Goal: Task Accomplishment & Management: Use online tool/utility

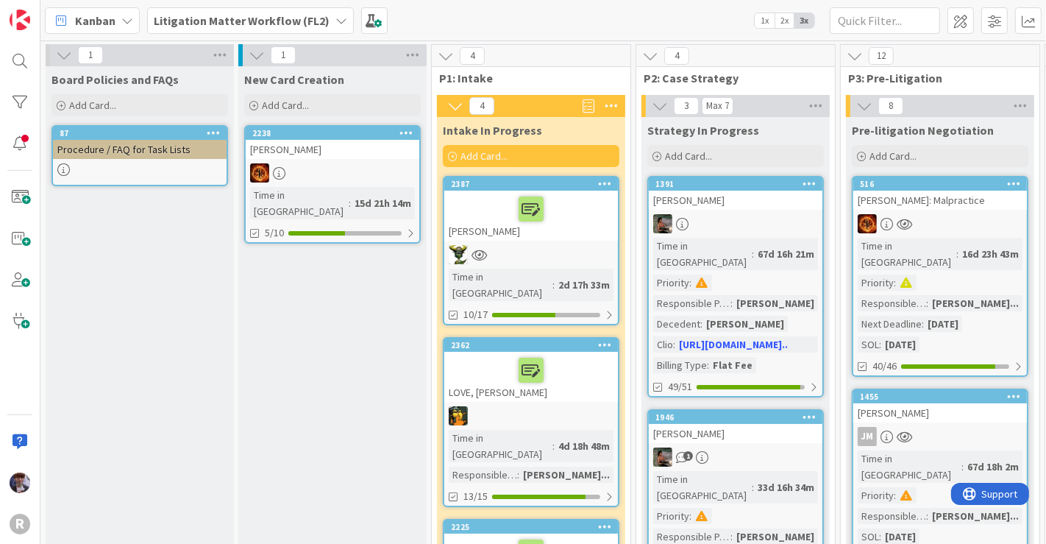
click at [136, 18] on div "Kanban" at bounding box center [92, 20] width 95 height 26
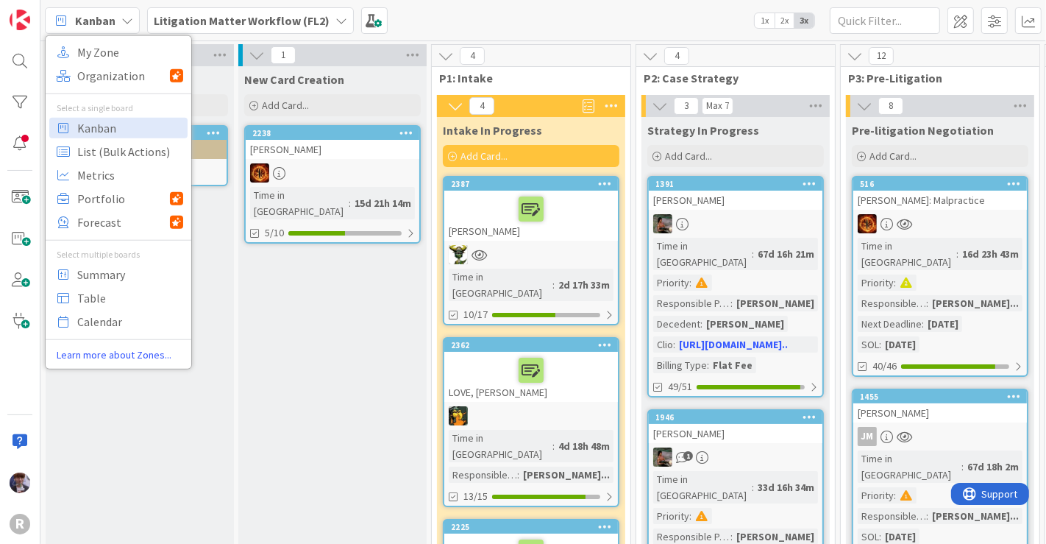
click at [168, 32] on div "Litigation Matter Workflow (FL2)" at bounding box center [250, 20] width 207 height 26
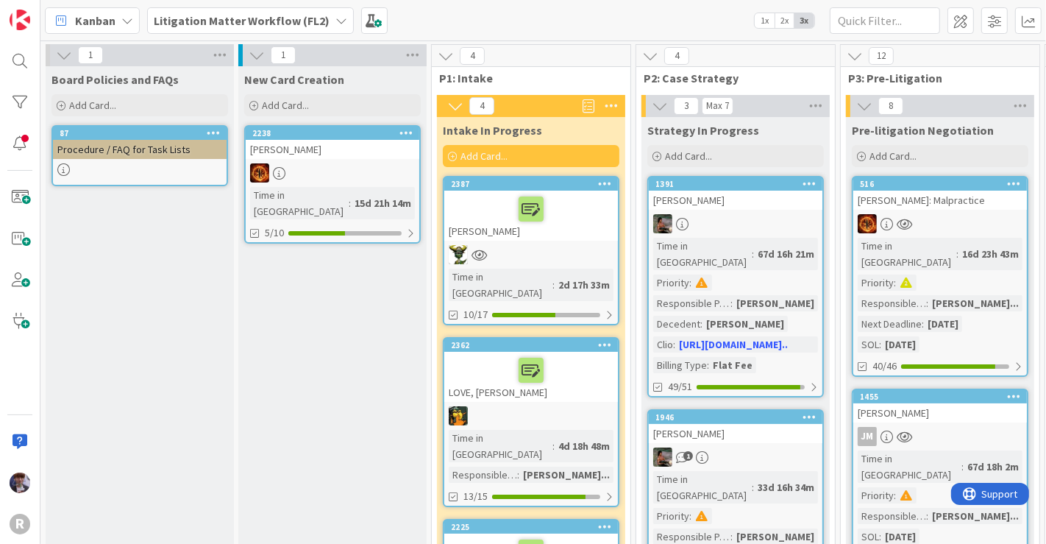
click at [272, 21] on b "Litigation Matter Workflow (FL2)" at bounding box center [242, 20] width 176 height 15
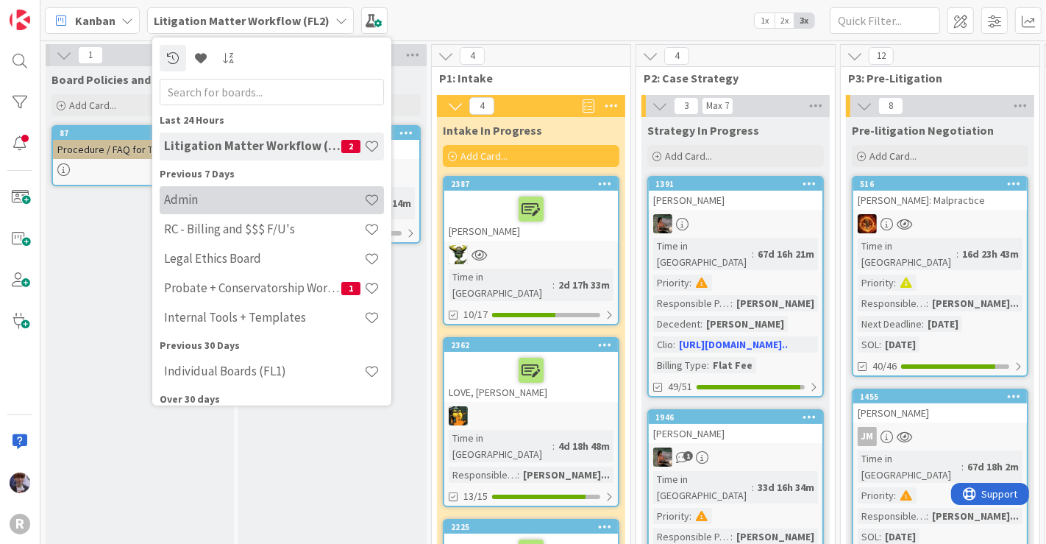
click at [232, 201] on h4 "Admin" at bounding box center [264, 199] width 200 height 15
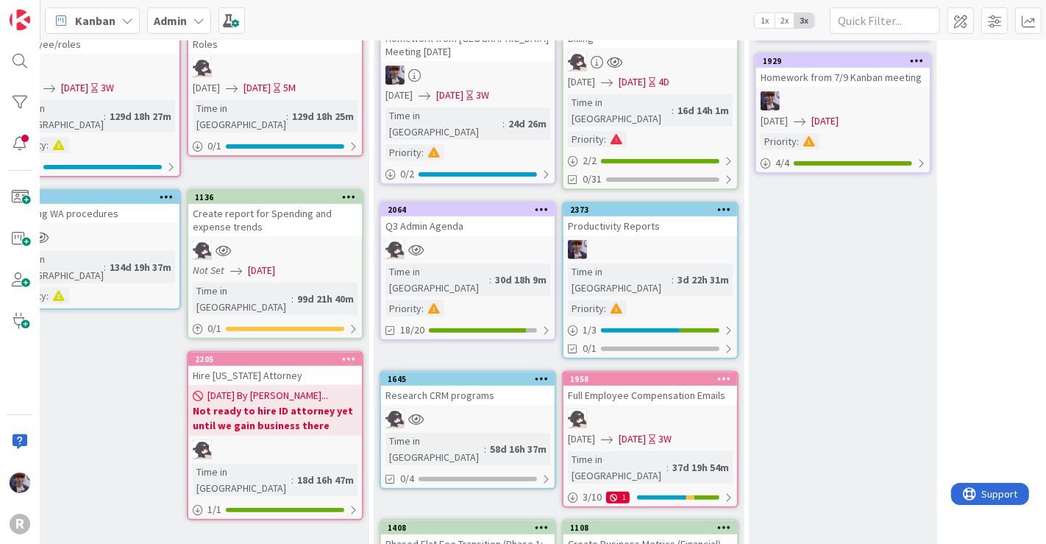
scroll to position [397, 94]
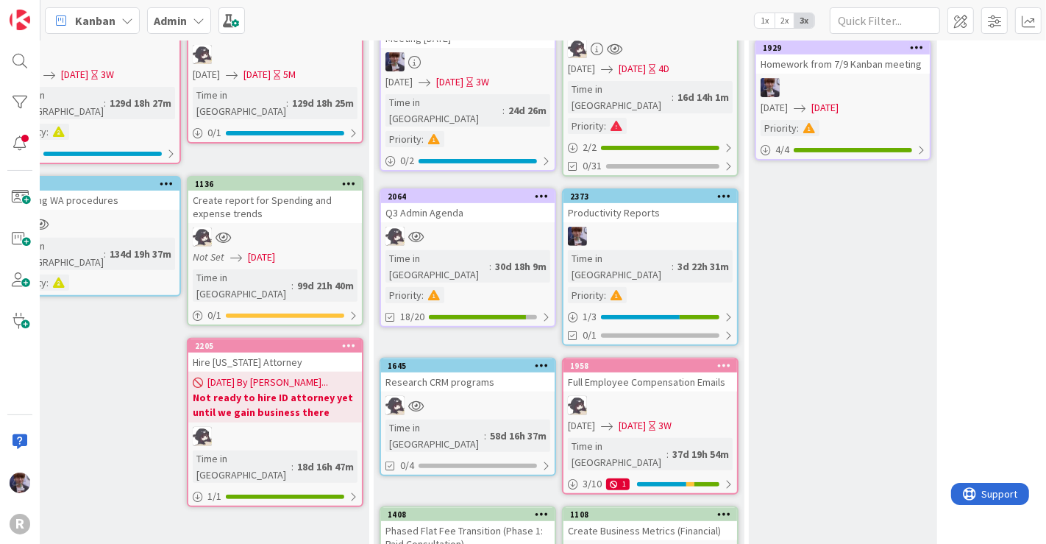
click at [478, 203] on div "Q3 Admin Agenda" at bounding box center [468, 212] width 174 height 19
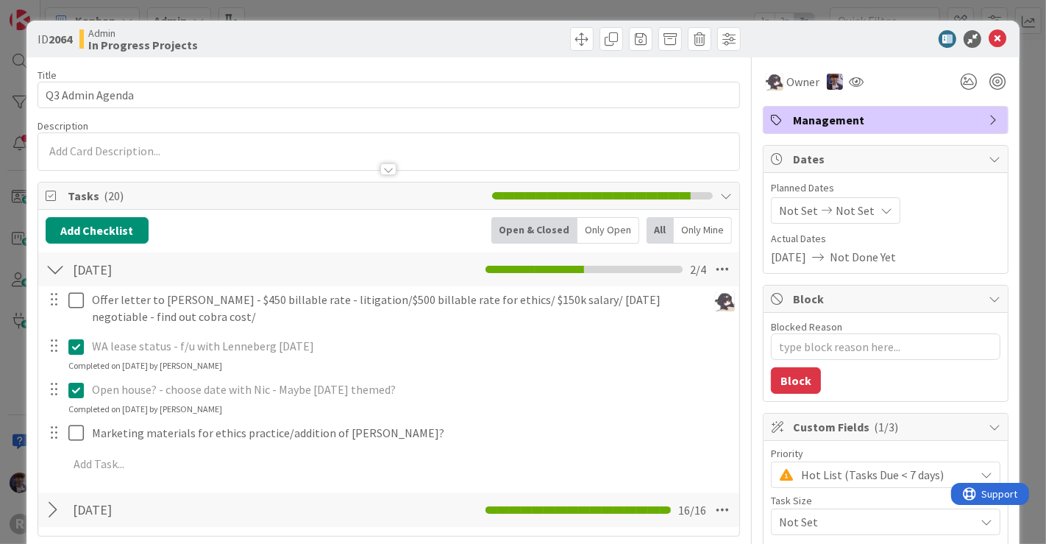
type textarea "x"
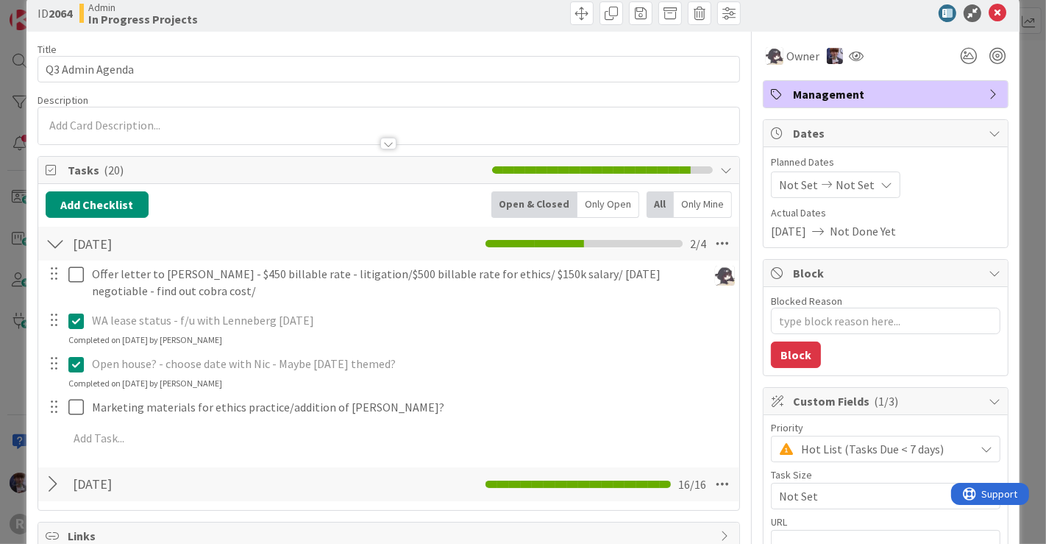
scroll to position [45, 0]
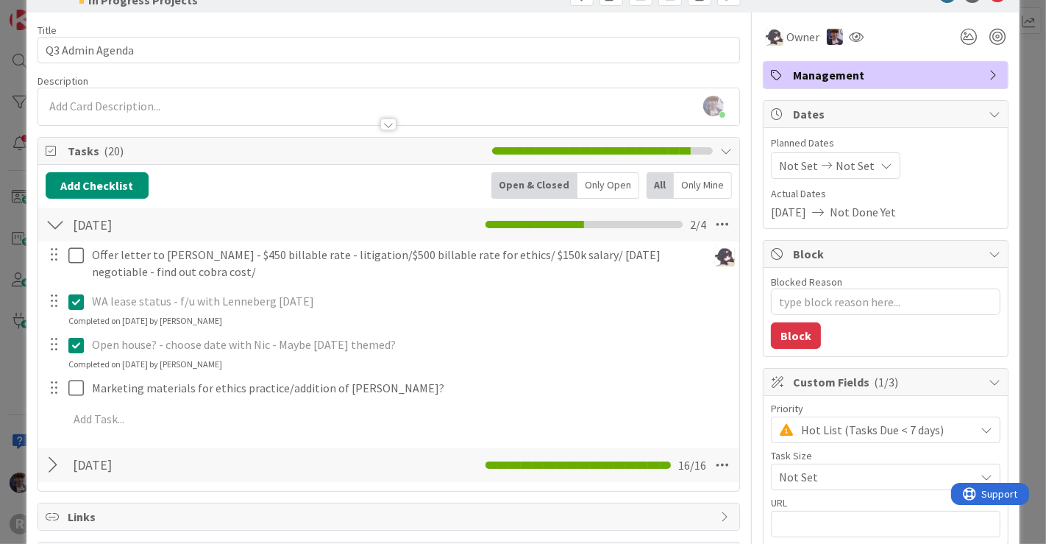
click at [43, 466] on div "[DATE] Checklist Name 7 / 64 [DATE] / 16" at bounding box center [389, 465] width 702 height 34
click at [52, 467] on div at bounding box center [55, 465] width 19 height 26
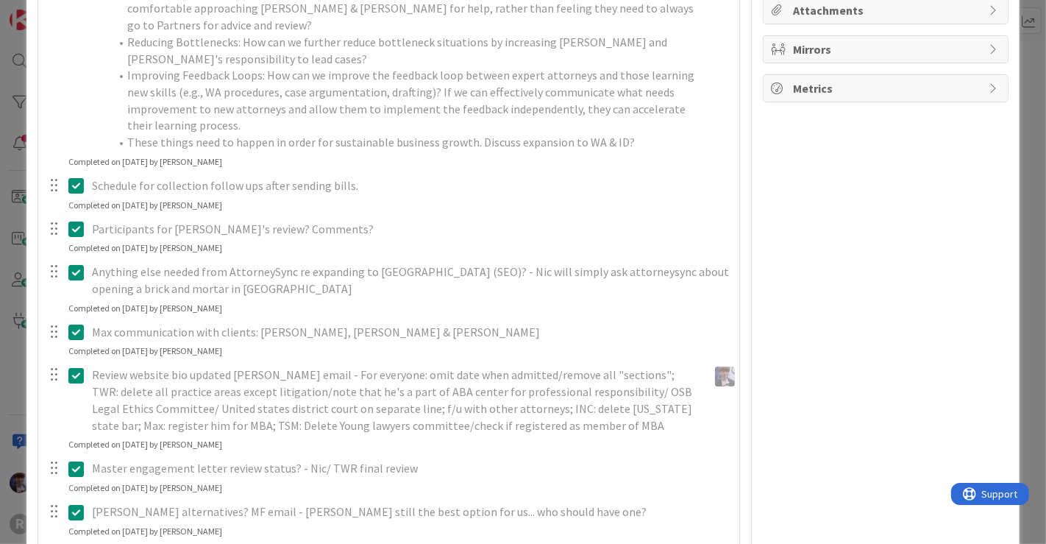
scroll to position [632, 0]
